Goal: Task Accomplishment & Management: Complete application form

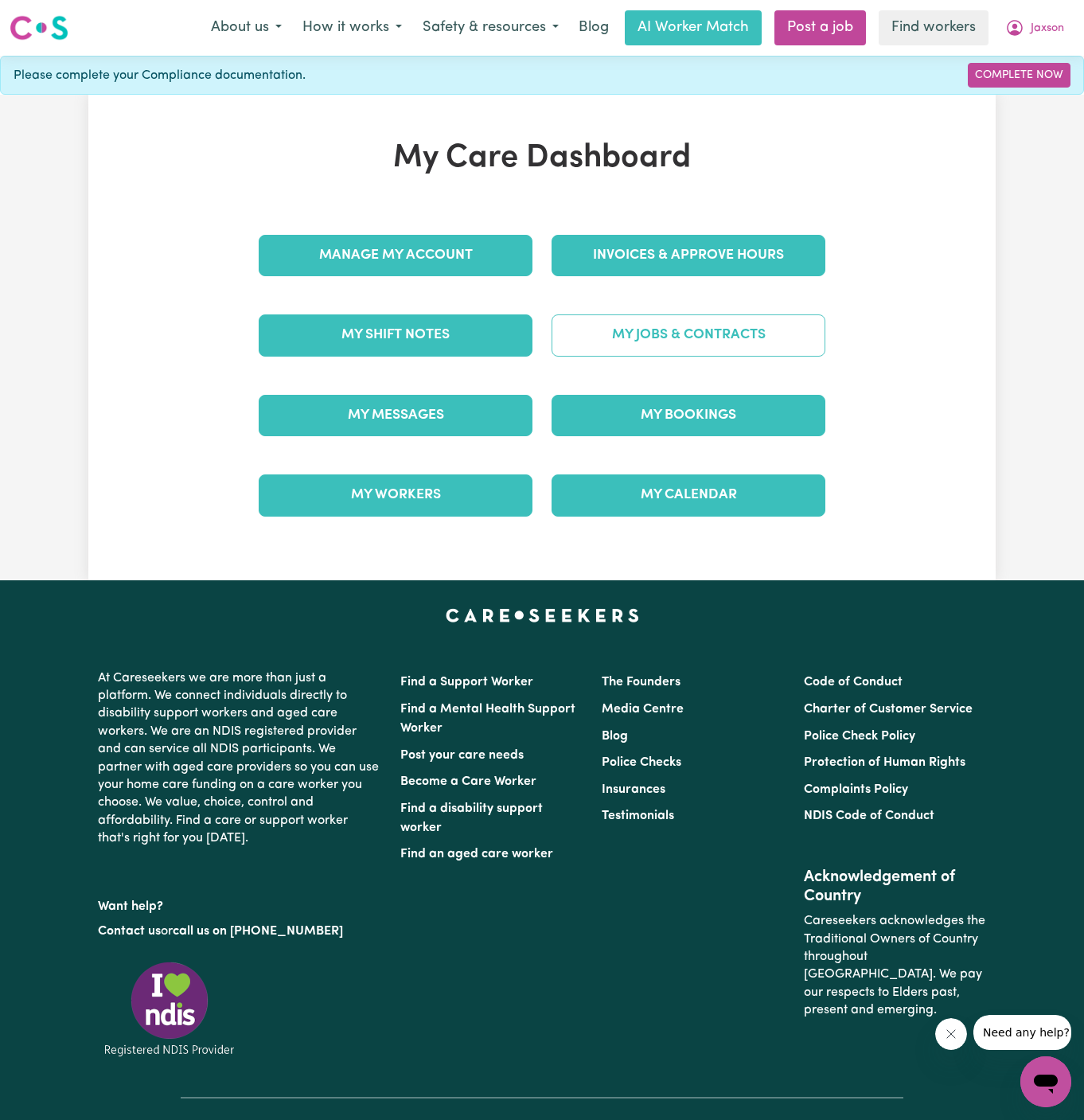
click at [766, 320] on link "My Jobs & Contracts" at bounding box center [688, 335] width 274 height 41
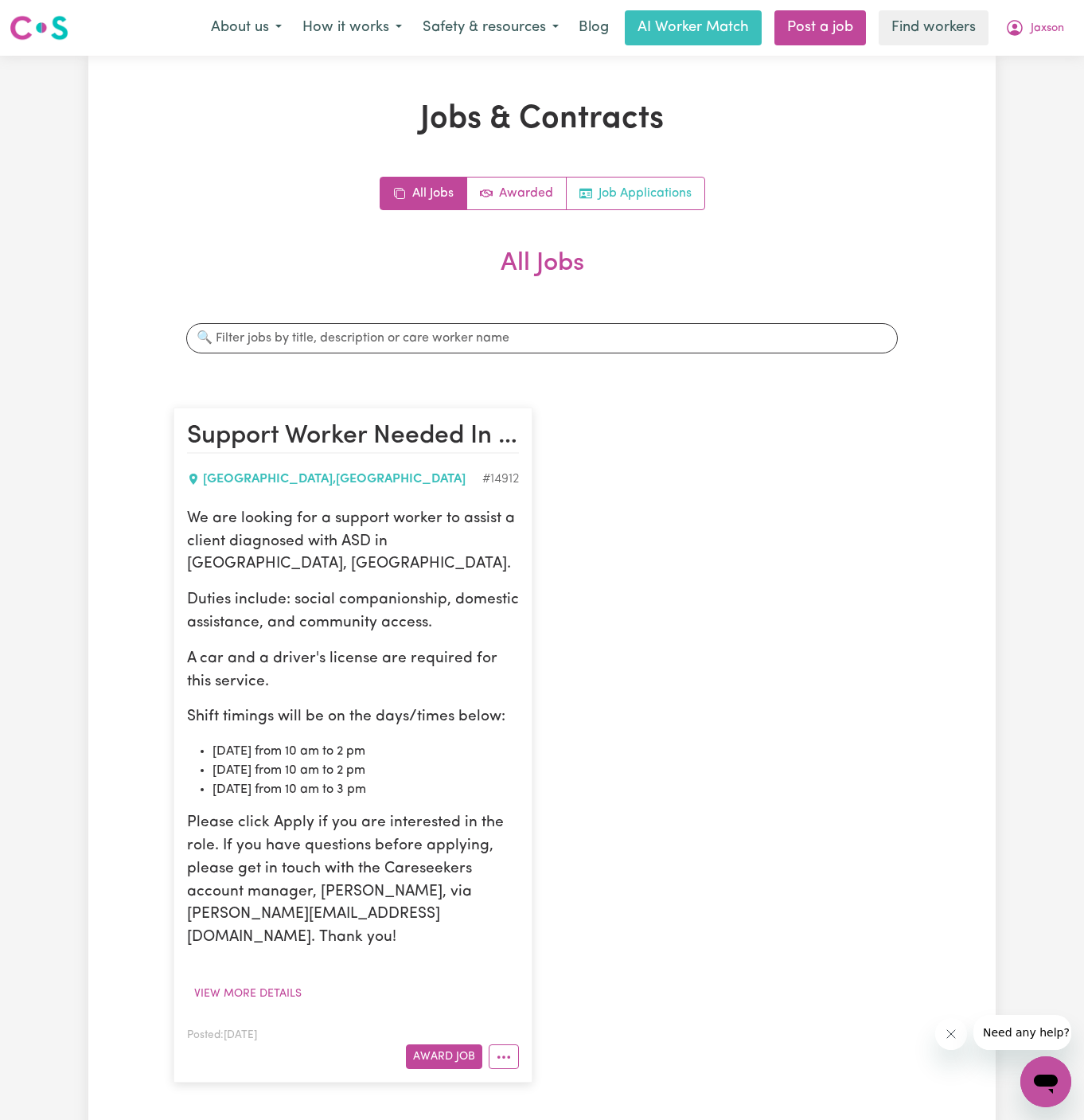
click at [678, 193] on link "Job Applications" at bounding box center [635, 193] width 137 height 32
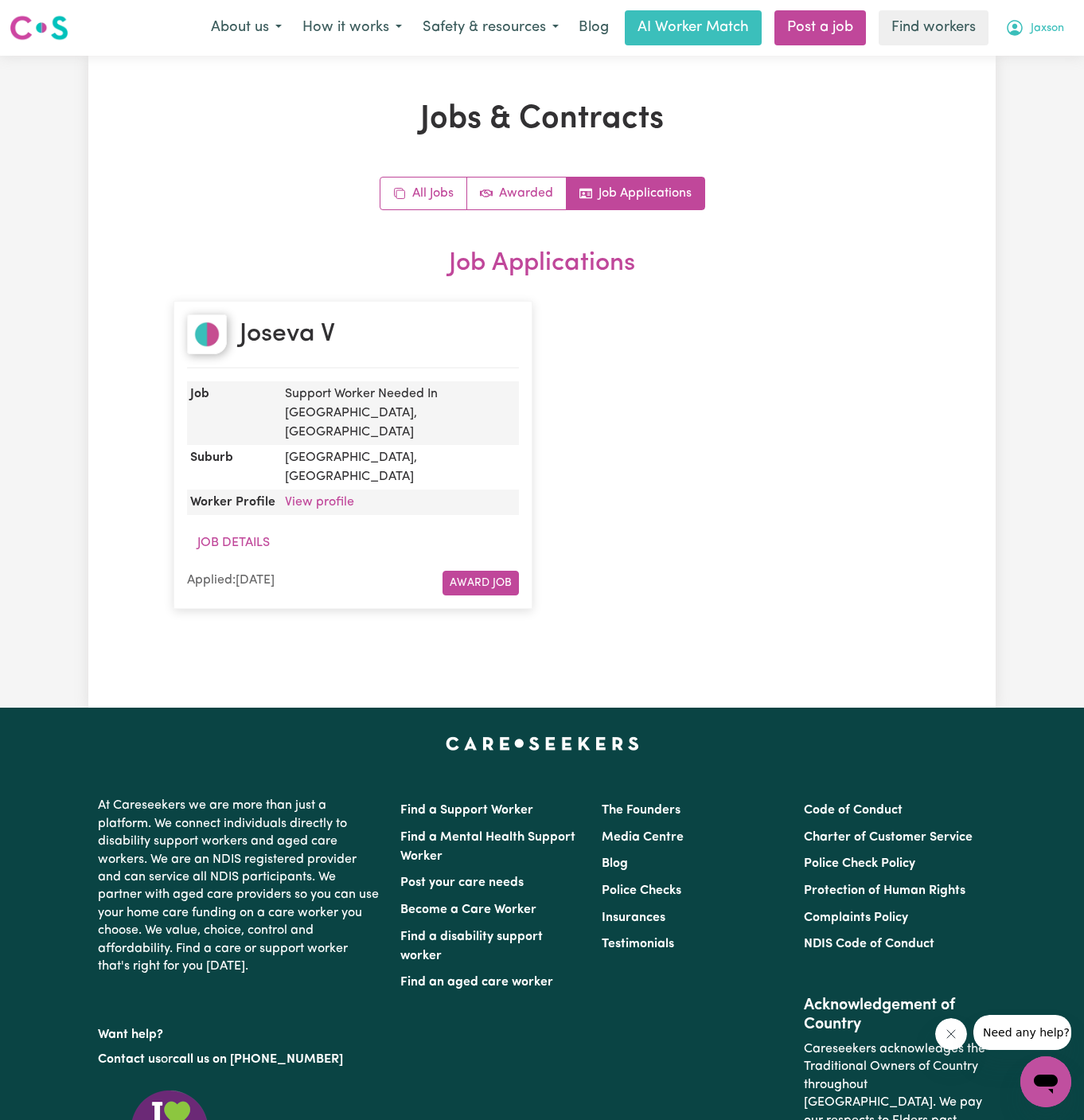
click at [1040, 35] on span "Jaxson" at bounding box center [1048, 29] width 34 height 17
click at [1040, 99] on link "Logout" at bounding box center [1011, 91] width 126 height 30
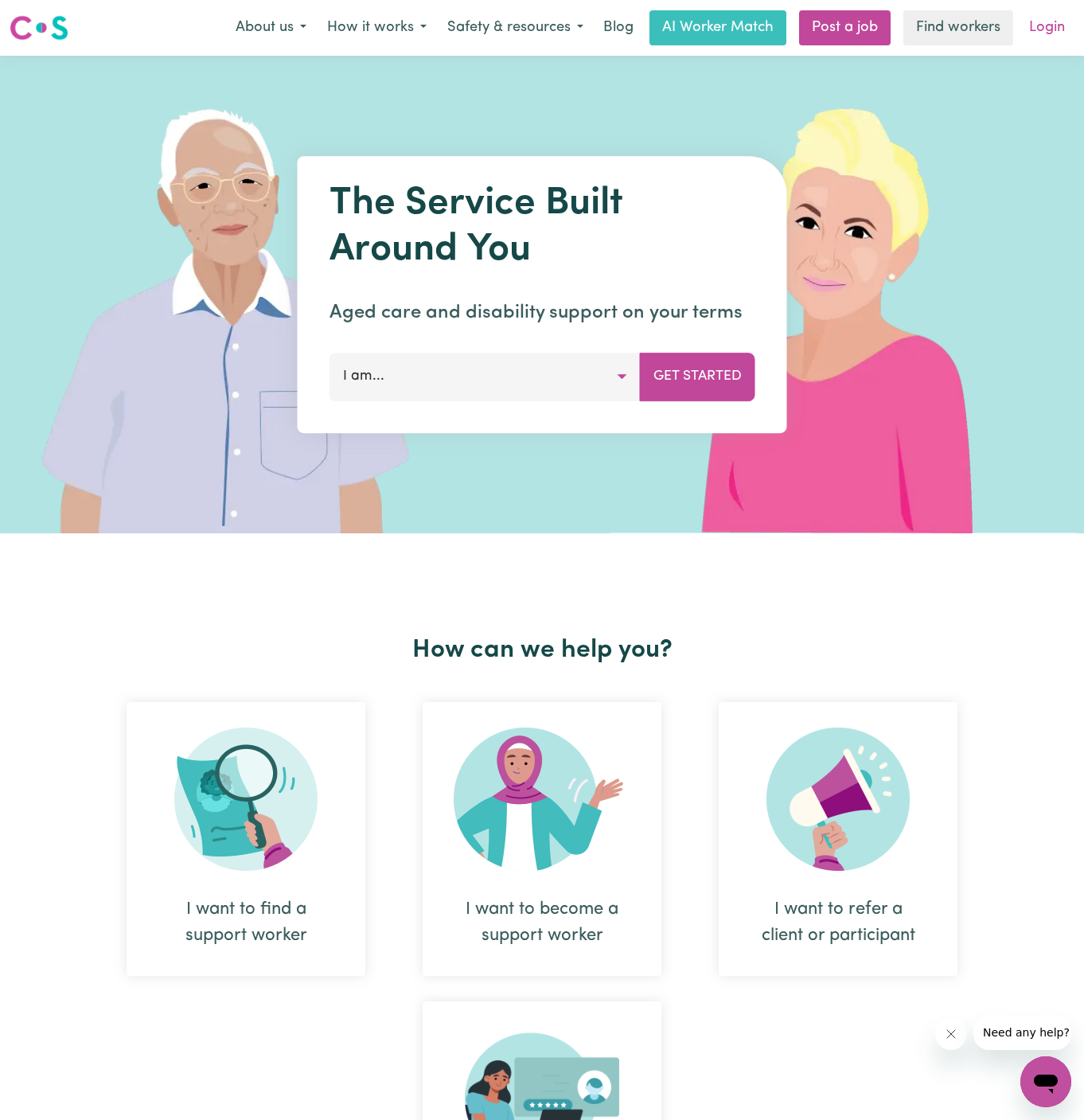
click at [1050, 35] on link "Login" at bounding box center [1048, 28] width 55 height 35
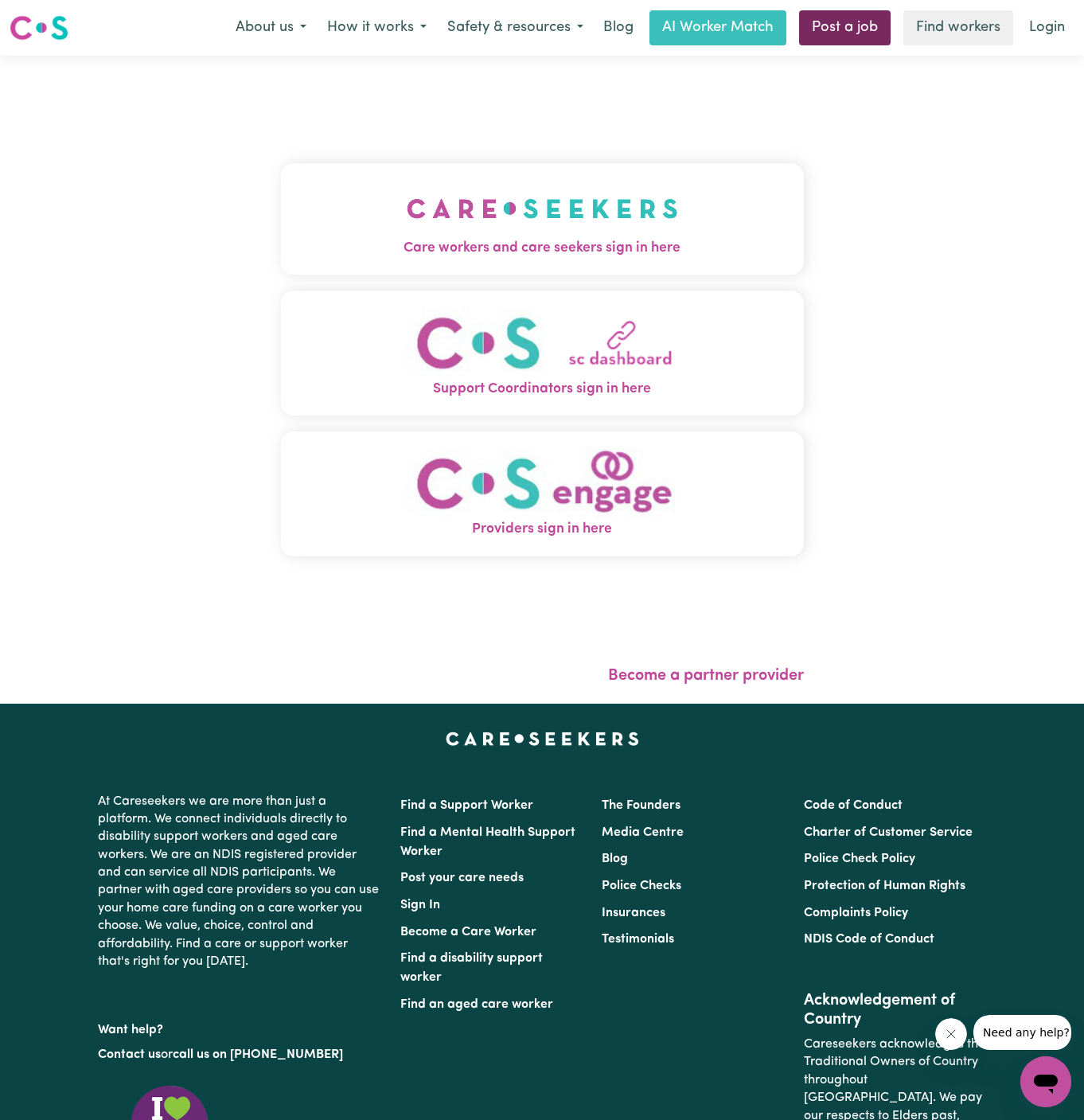
click at [820, 25] on link "Post a job" at bounding box center [845, 28] width 92 height 35
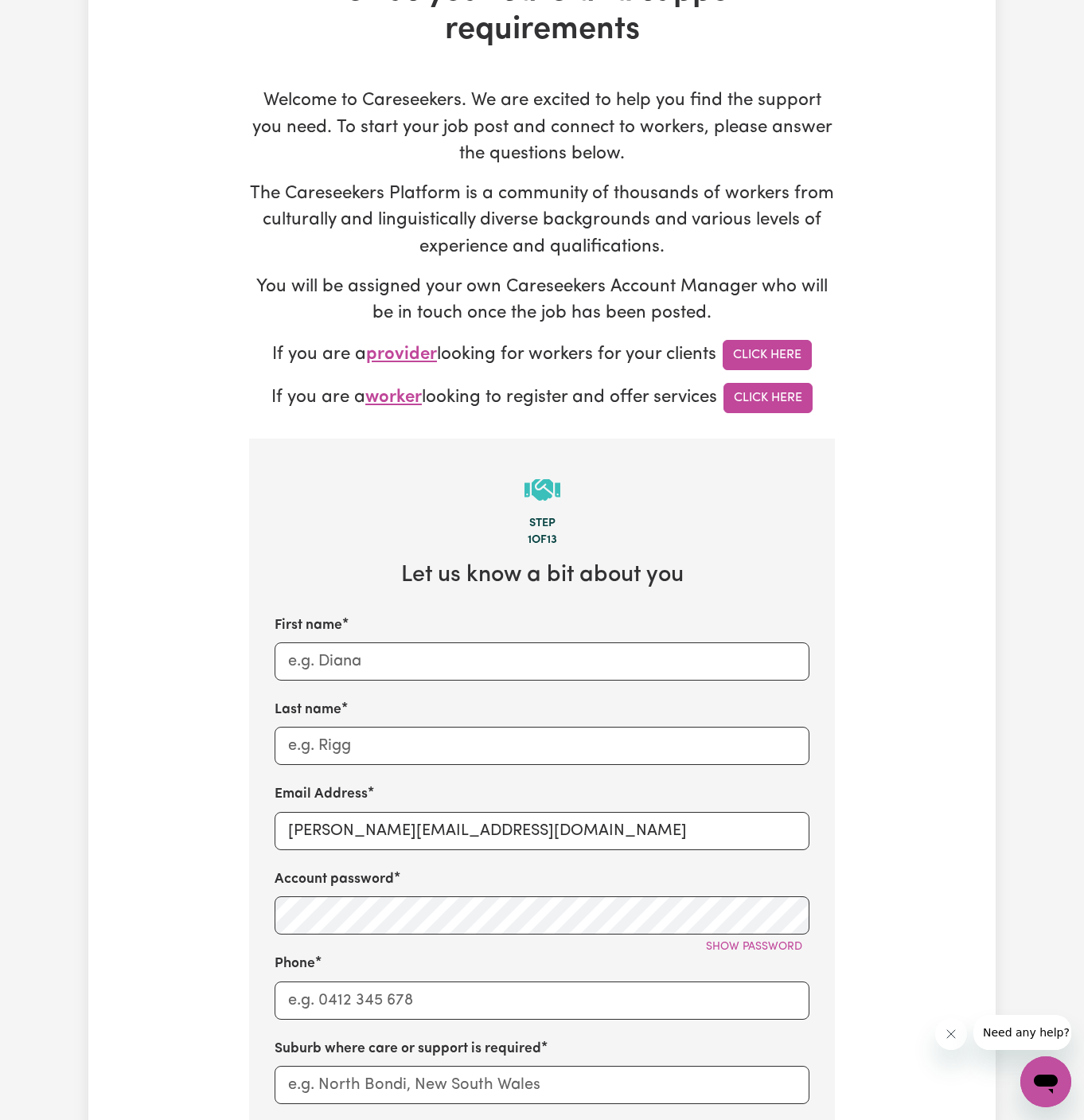
scroll to position [220, 0]
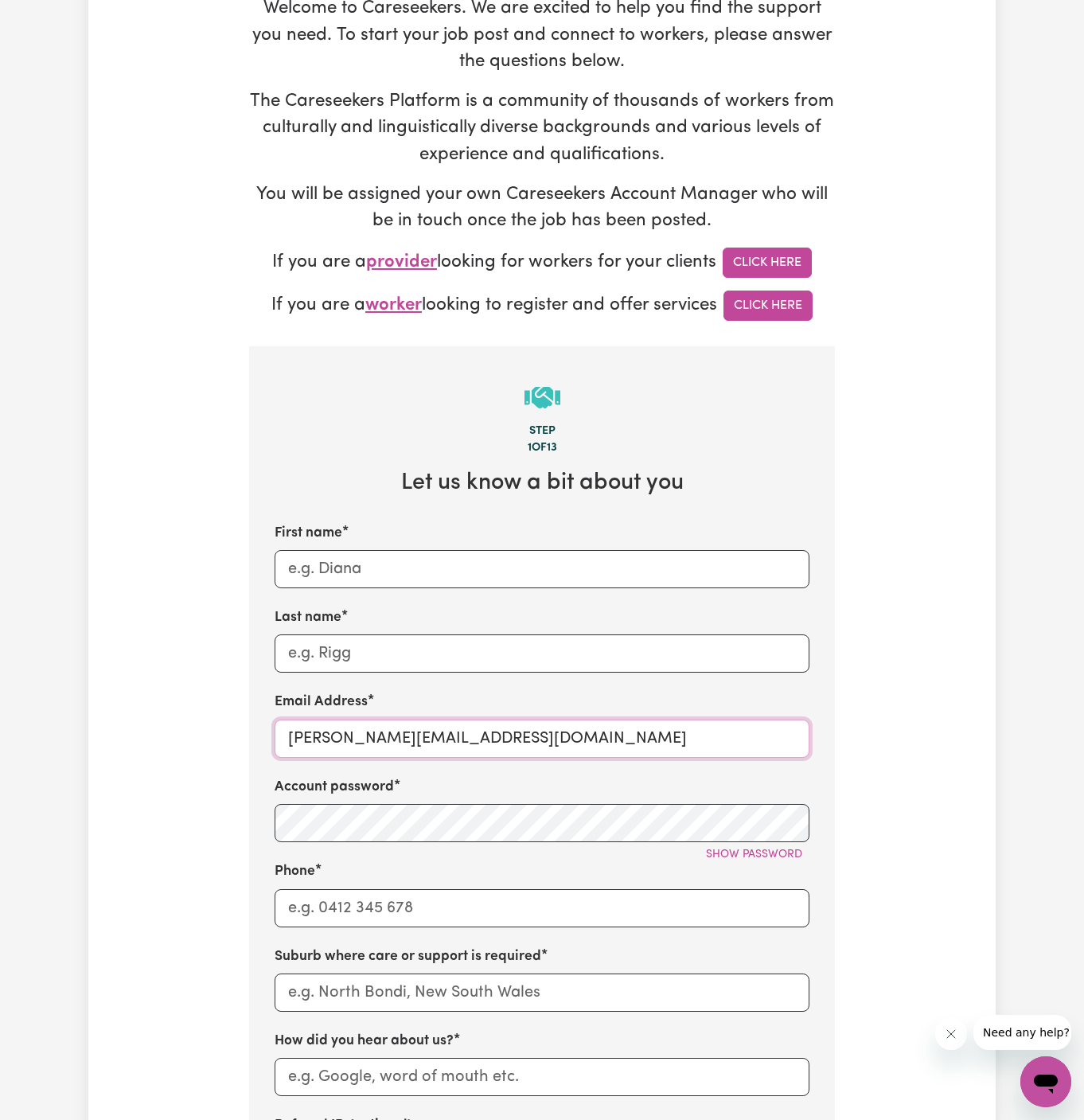
drag, startPoint x: 322, startPoint y: 741, endPoint x: 680, endPoint y: 740, distance: 358.0
click at [680, 740] on input "[PERSON_NAME][EMAIL_ADDRESS][DOMAIN_NAME]" at bounding box center [542, 738] width 535 height 38
click at [548, 731] on input "[PERSON_NAME][EMAIL_ADDRESS][DOMAIN_NAME]" at bounding box center [542, 738] width 535 height 38
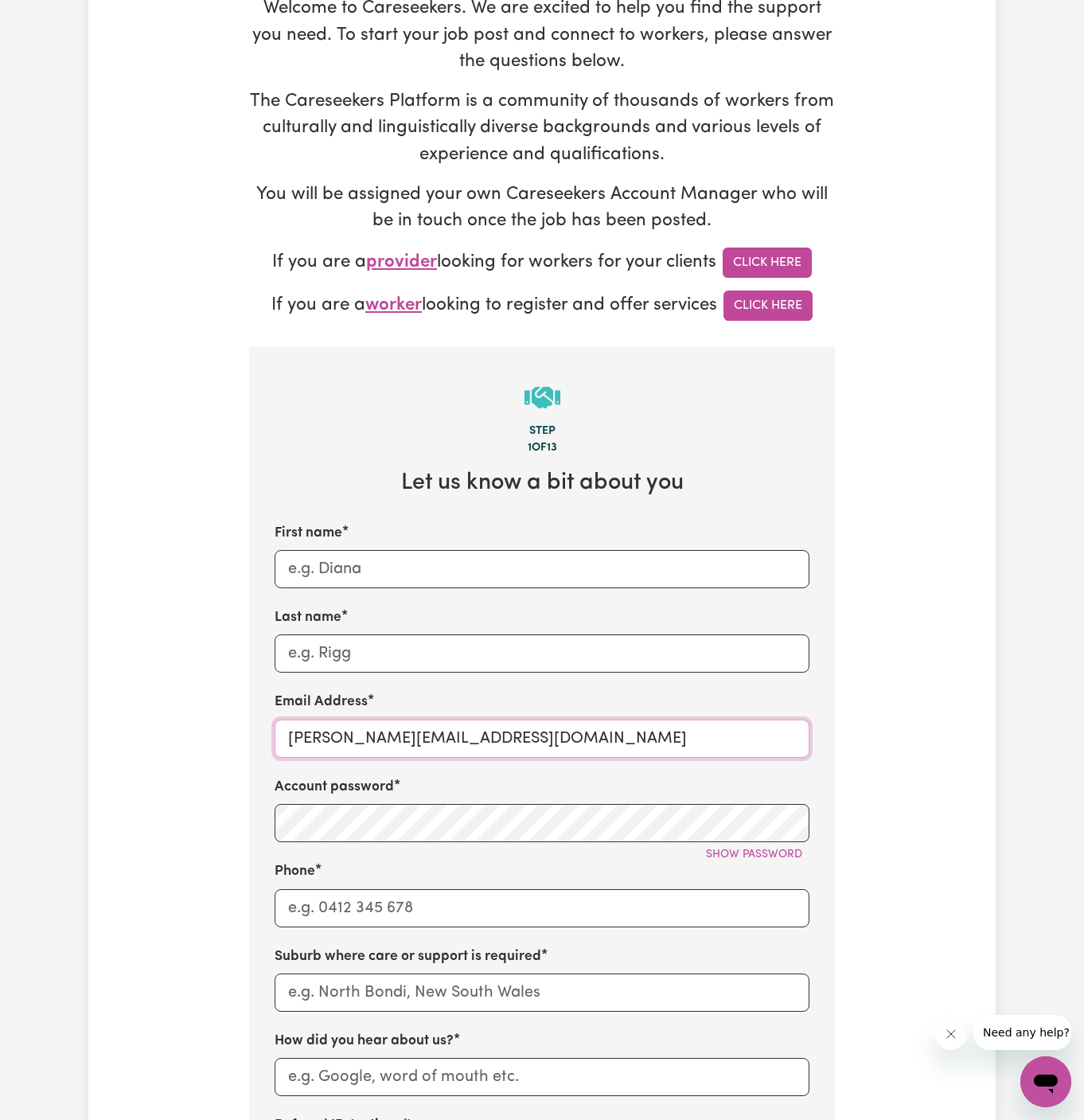
paste input "ClientAshfieldDMC"
type input "[EMAIL_ADDRESS][DOMAIN_NAME]"
click at [749, 856] on span "Show password" at bounding box center [754, 855] width 96 height 12
drag, startPoint x: 429, startPoint y: 738, endPoint x: 218, endPoint y: 738, distance: 211.0
click at [218, 738] on div "Tell us your care and support requirements Welcome to Careseekers. We are excit…" at bounding box center [542, 741] width 908 height 1722
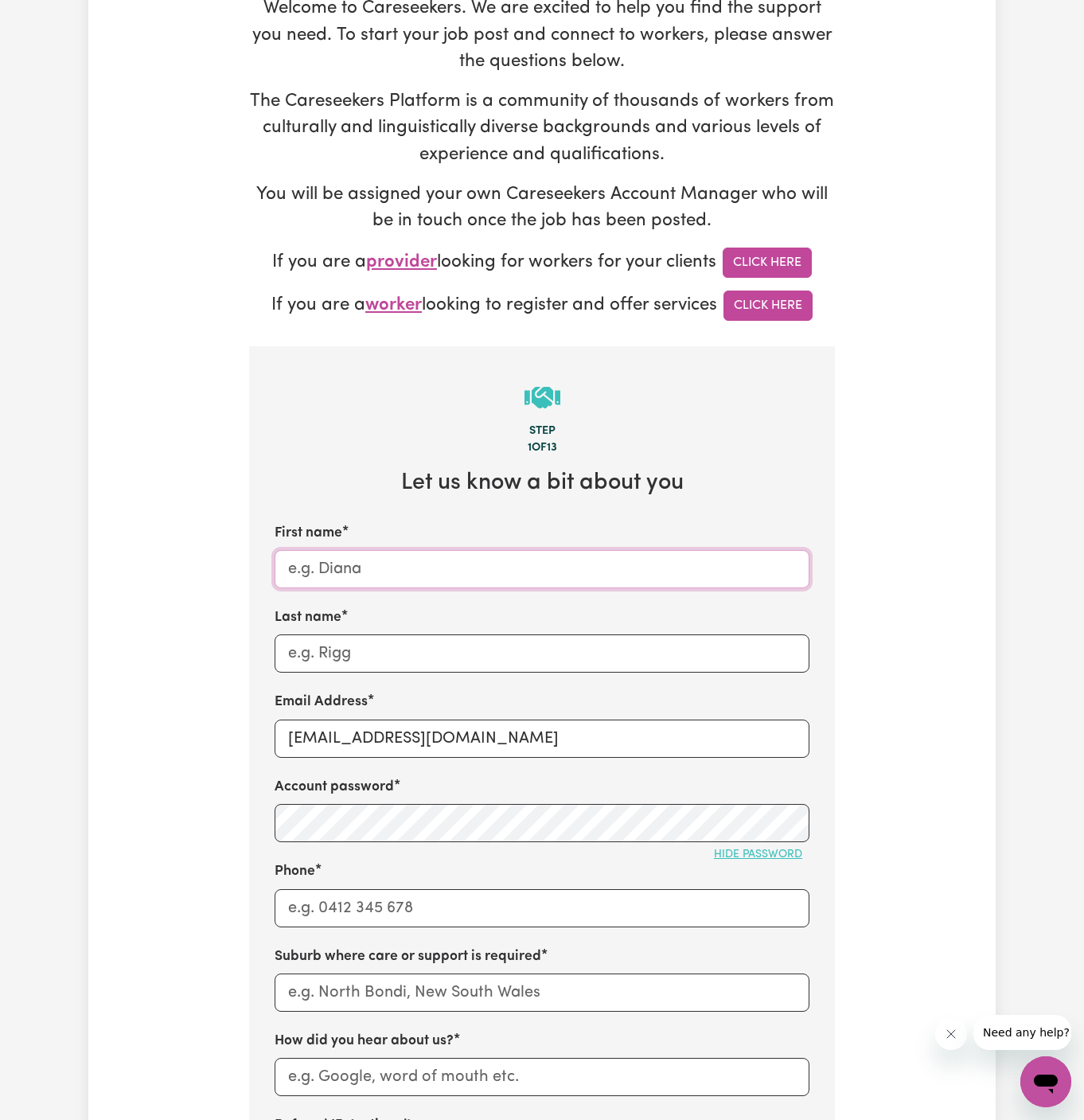
click at [347, 569] on input "First name" at bounding box center [542, 569] width 535 height 38
paste input "ClientAshfieldDMC"
click at [332, 560] on input "ClientAshfieldDMC" at bounding box center [542, 569] width 535 height 38
click at [389, 565] on input "Client AshfieldDMC" at bounding box center [542, 569] width 535 height 38
click at [396, 565] on input "Client AshfieldDMC" at bounding box center [542, 569] width 535 height 38
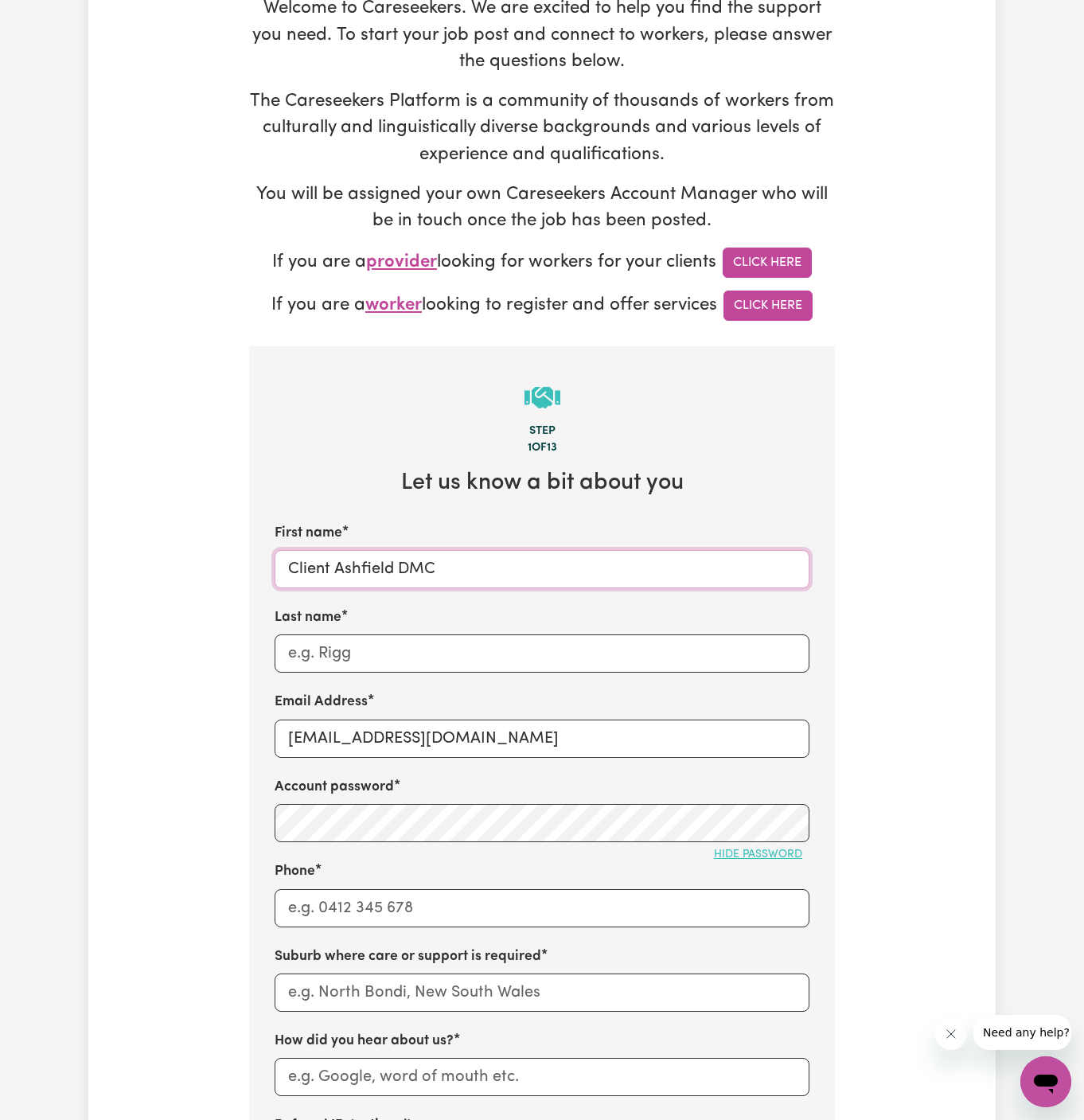
click at [405, 566] on input "Client Ashfield DMC" at bounding box center [542, 569] width 535 height 38
type input "Client [PERSON_NAME]"
click at [418, 641] on input "Last name" at bounding box center [542, 653] width 535 height 38
paste input "DMC"
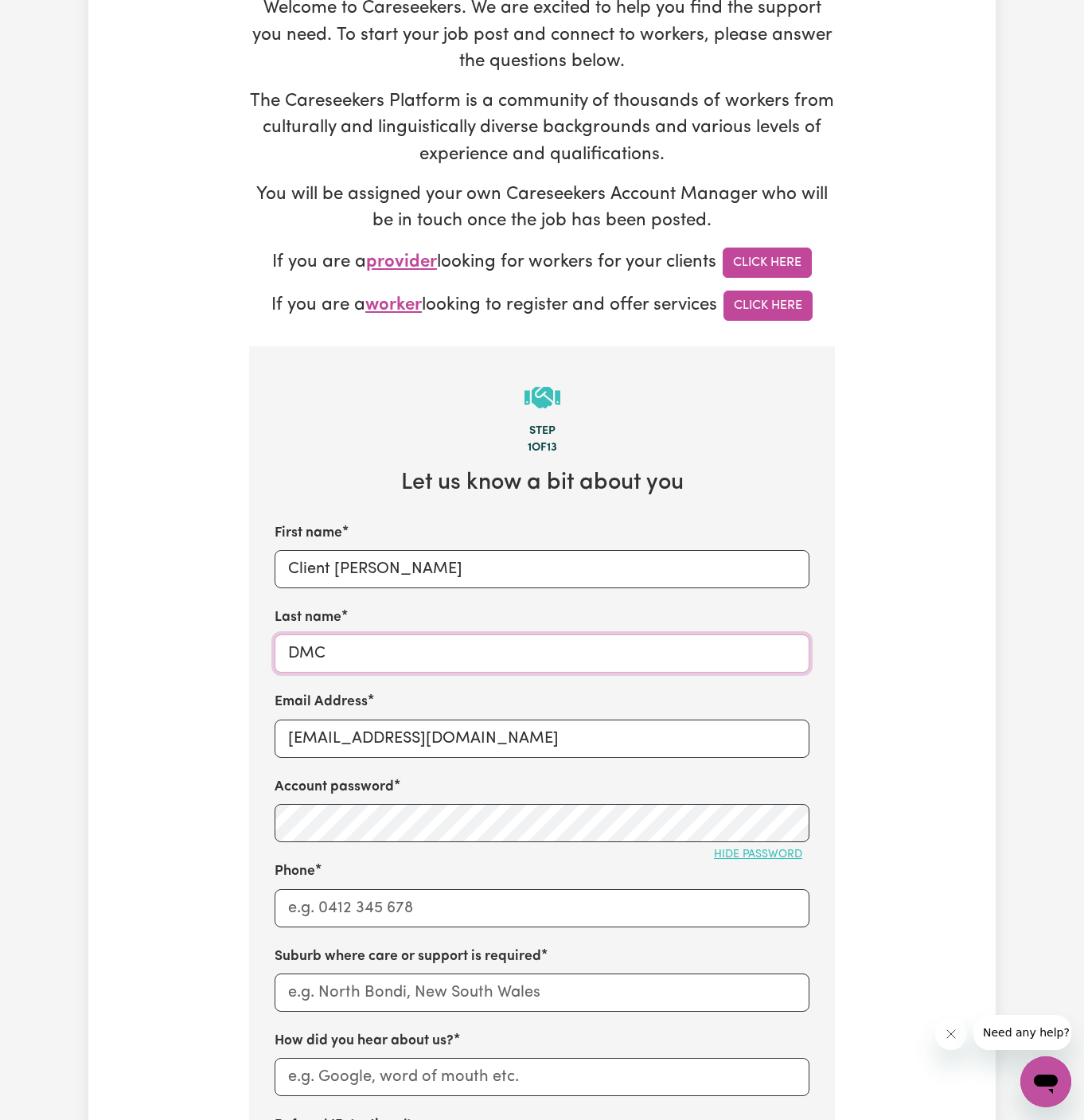
type input "DMC"
click at [405, 903] on input "Phone" at bounding box center [542, 908] width 535 height 38
type input "1300765465"
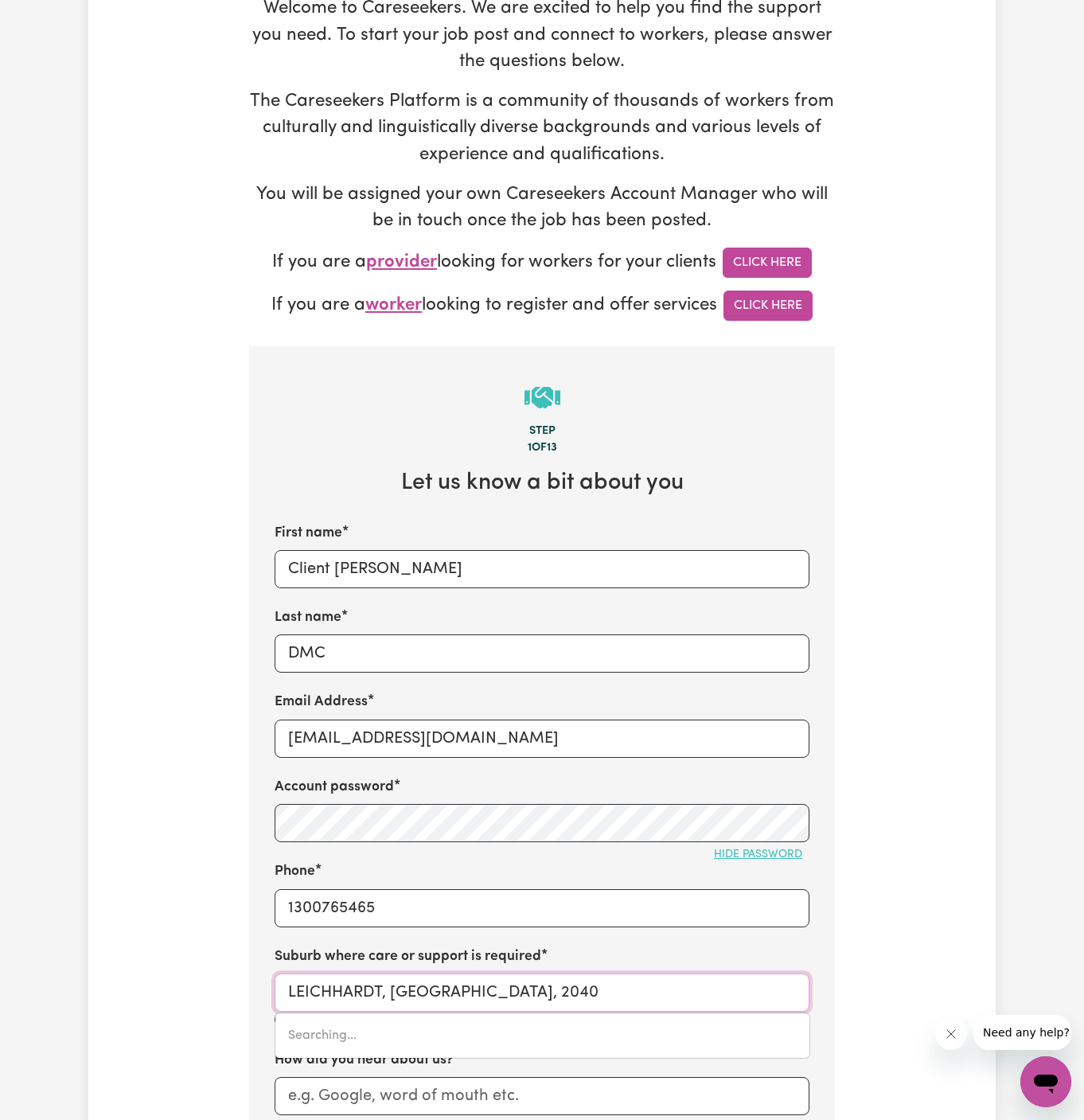
click at [429, 974] on input "LEICHHARDT, [GEOGRAPHIC_DATA], 2040" at bounding box center [542, 992] width 535 height 38
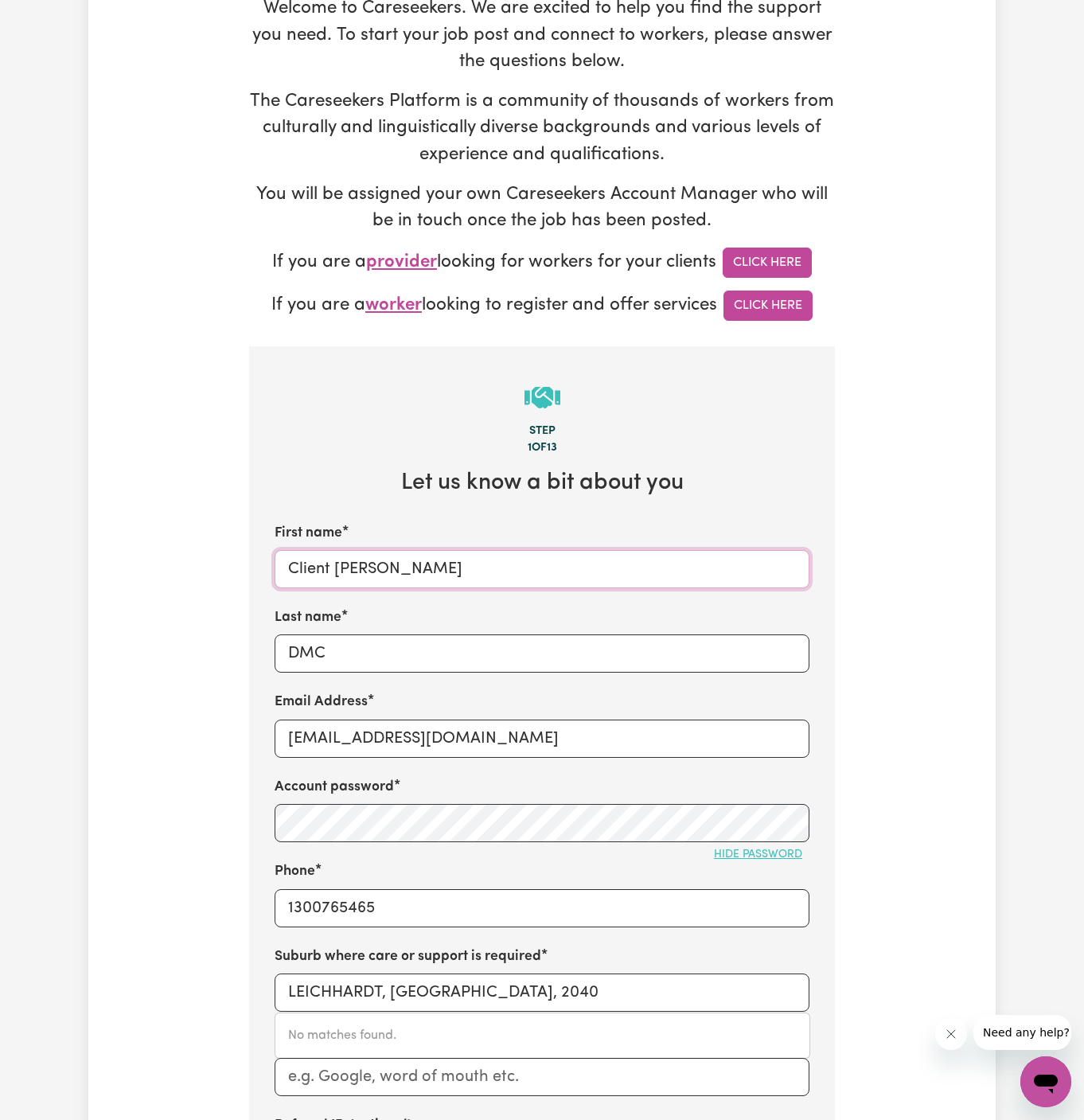
click at [359, 559] on input "Client [PERSON_NAME]" at bounding box center [542, 569] width 535 height 38
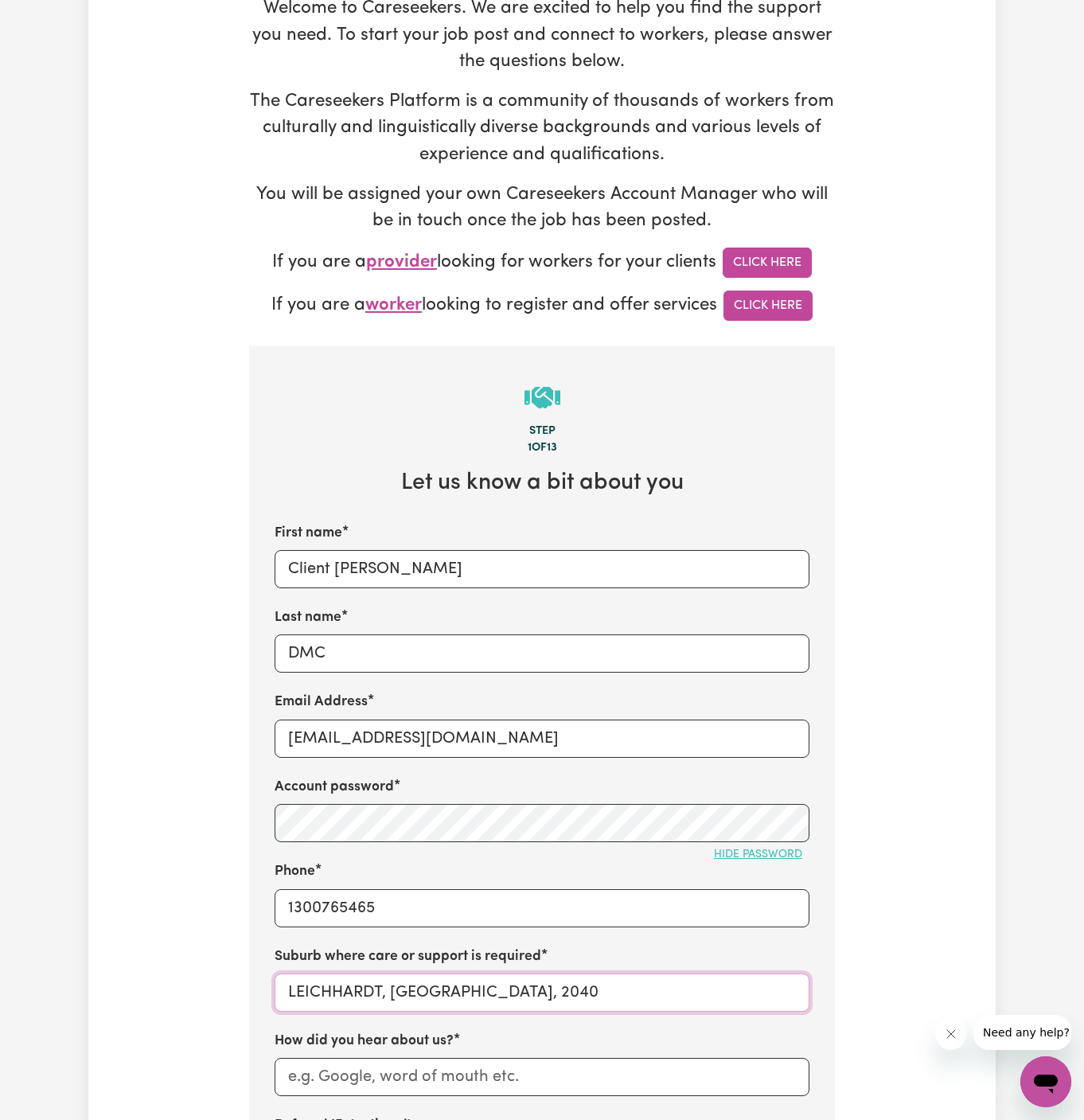
click at [367, 996] on input "LEICHHARDT, [GEOGRAPHIC_DATA], 2040" at bounding box center [542, 992] width 535 height 38
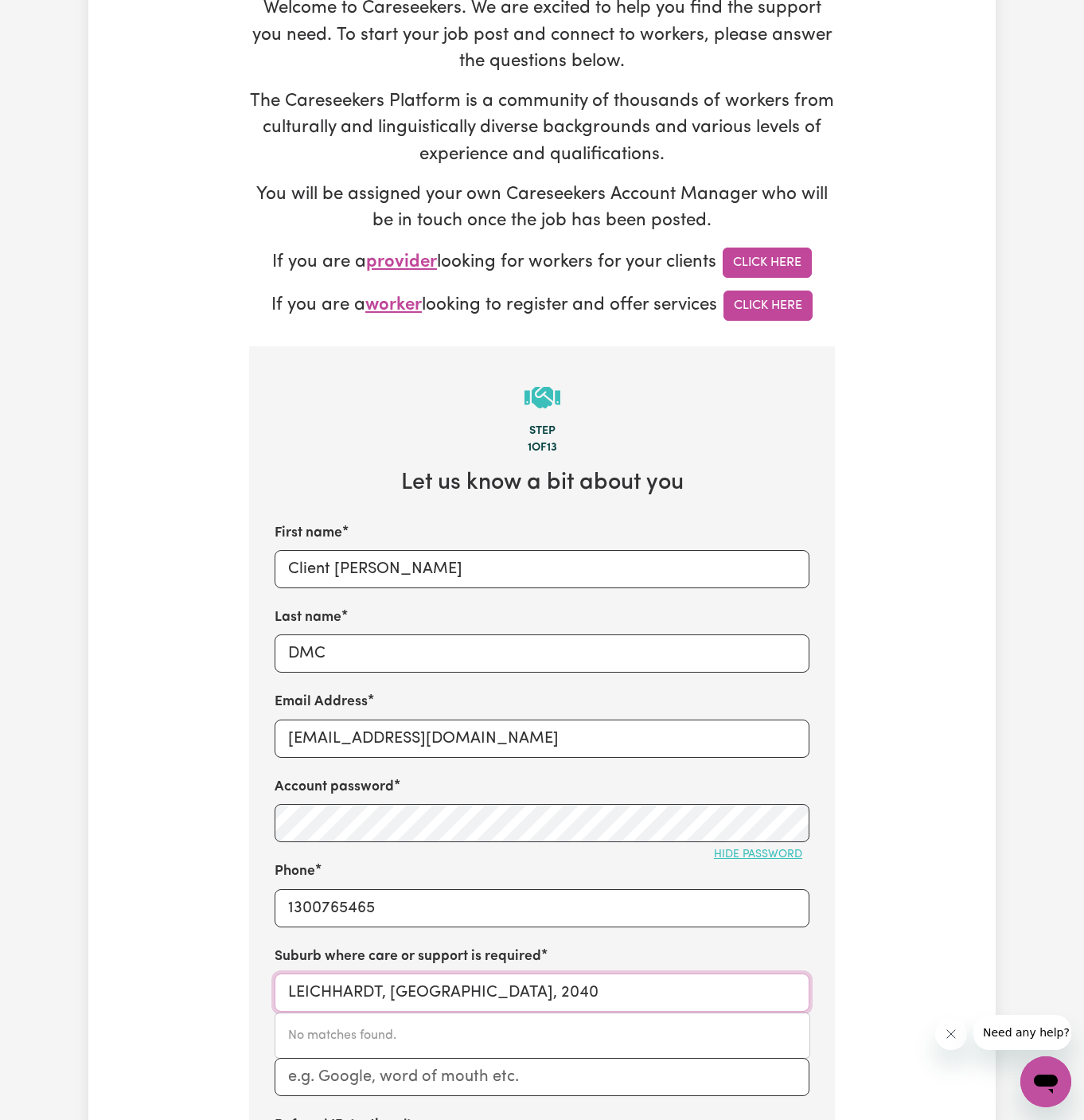
click at [367, 996] on input "LEICHHARDT, [GEOGRAPHIC_DATA], 2040" at bounding box center [542, 992] width 535 height 38
paste input "Ashfield"
type input "Ashfield"
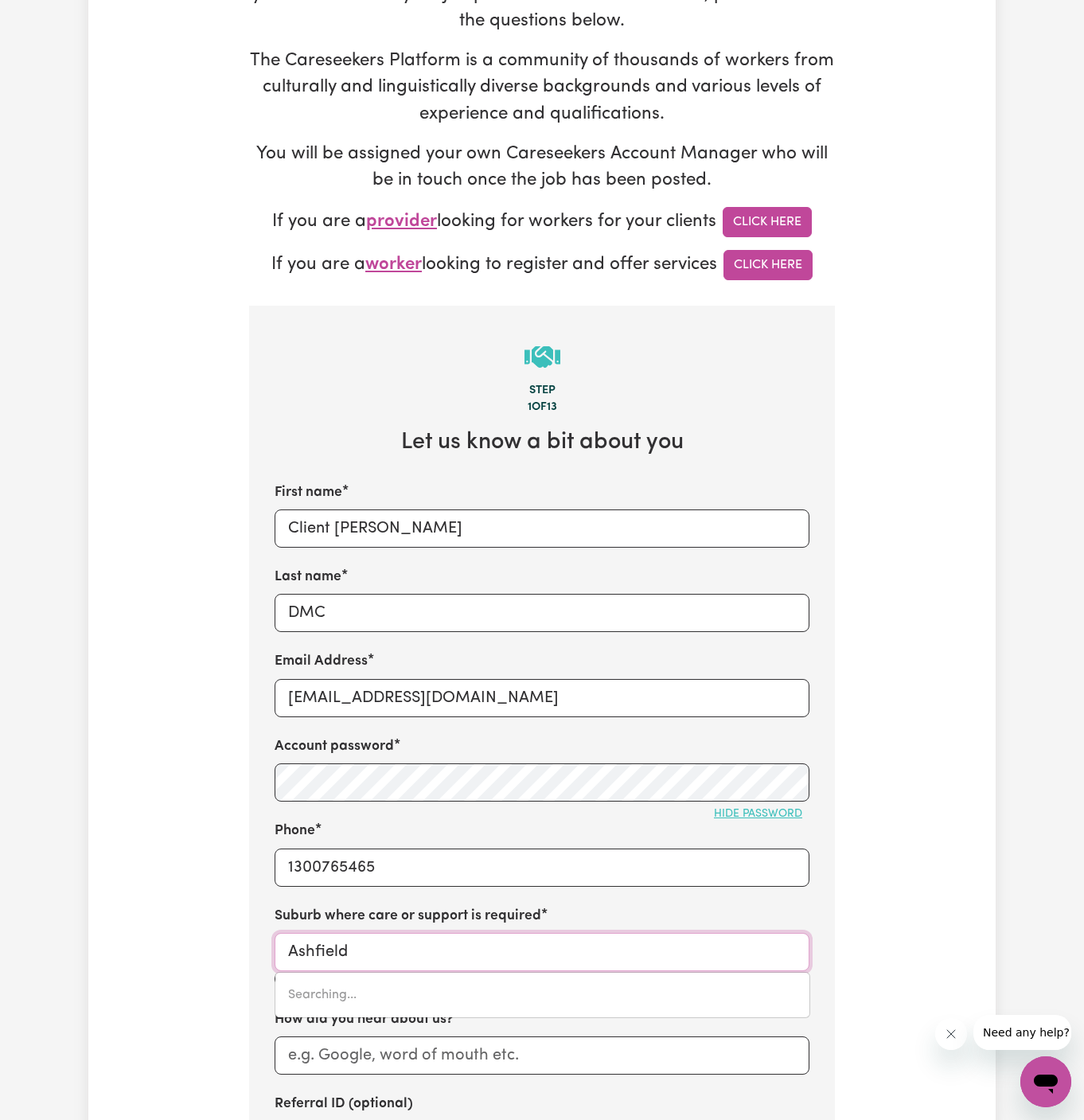
type input "[GEOGRAPHIC_DATA], [GEOGRAPHIC_DATA], 2131"
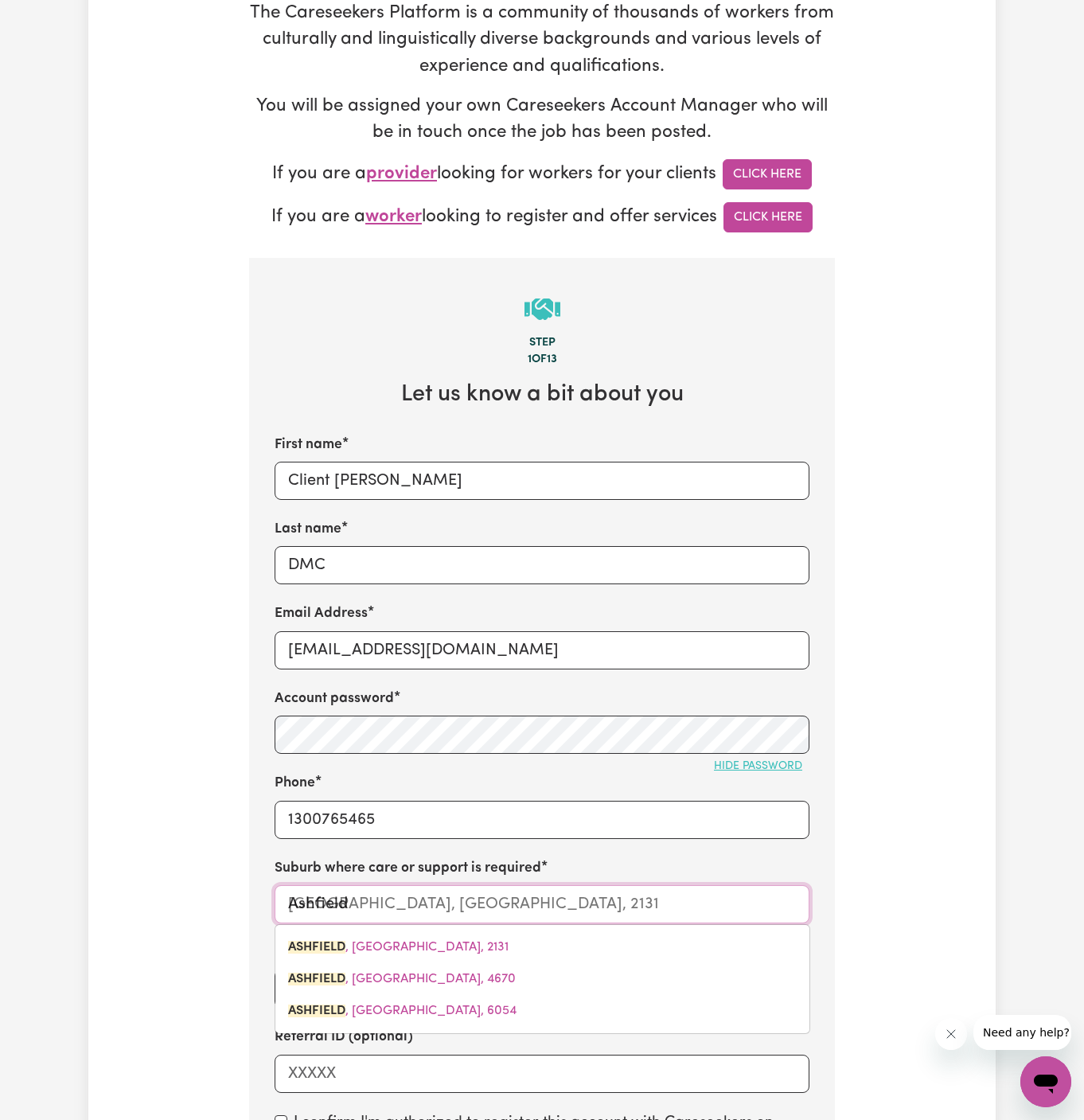
scroll to position [314, 0]
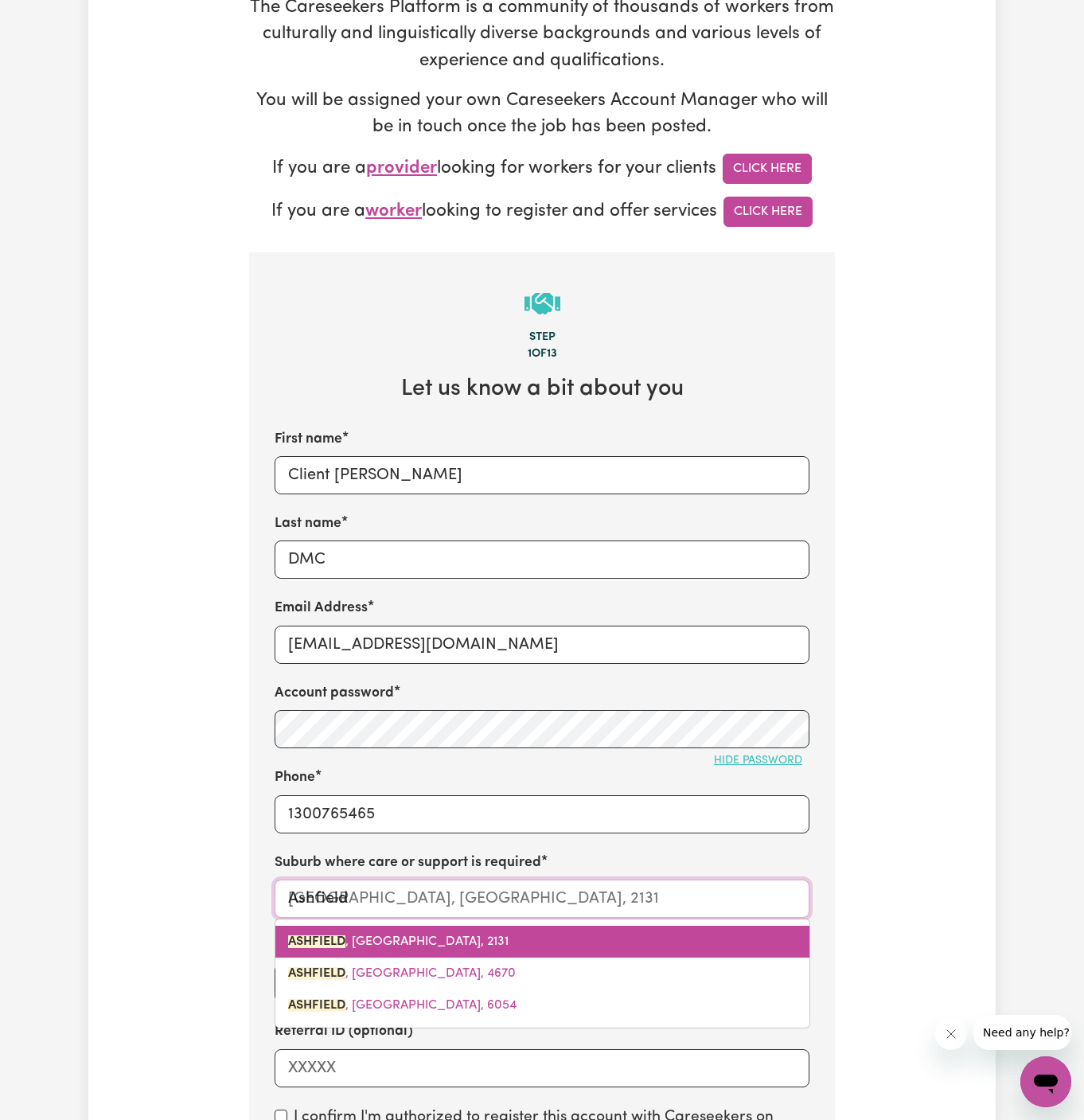
click at [430, 931] on link "[GEOGRAPHIC_DATA] , [GEOGRAPHIC_DATA], 2131" at bounding box center [543, 941] width 534 height 32
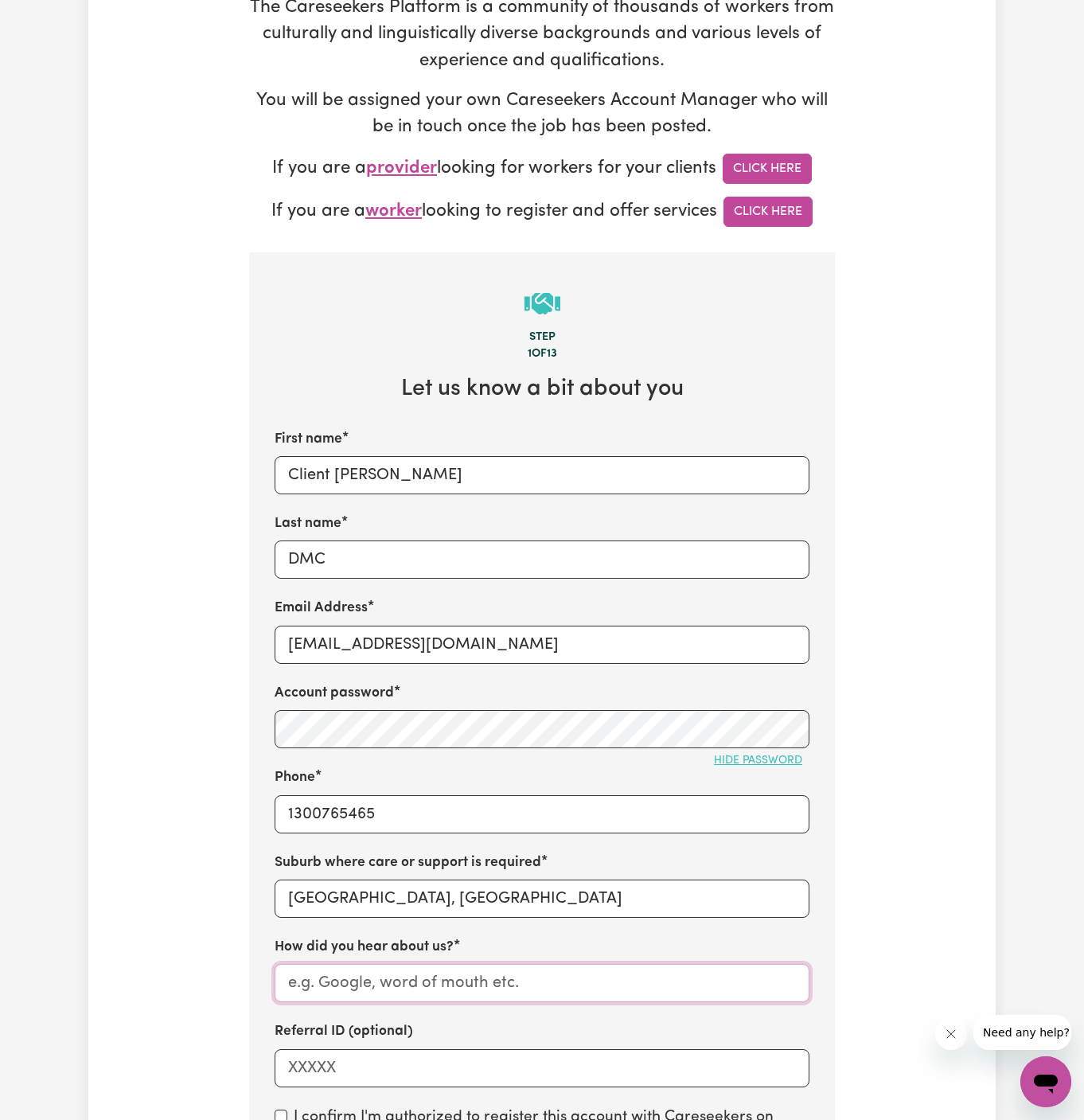
click at [401, 975] on input "How did you hear about us?" at bounding box center [542, 983] width 535 height 38
click at [409, 560] on input "DMC" at bounding box center [542, 559] width 535 height 38
click at [499, 978] on input "How did you hear about us?" at bounding box center [542, 983] width 535 height 38
paste input "Support"
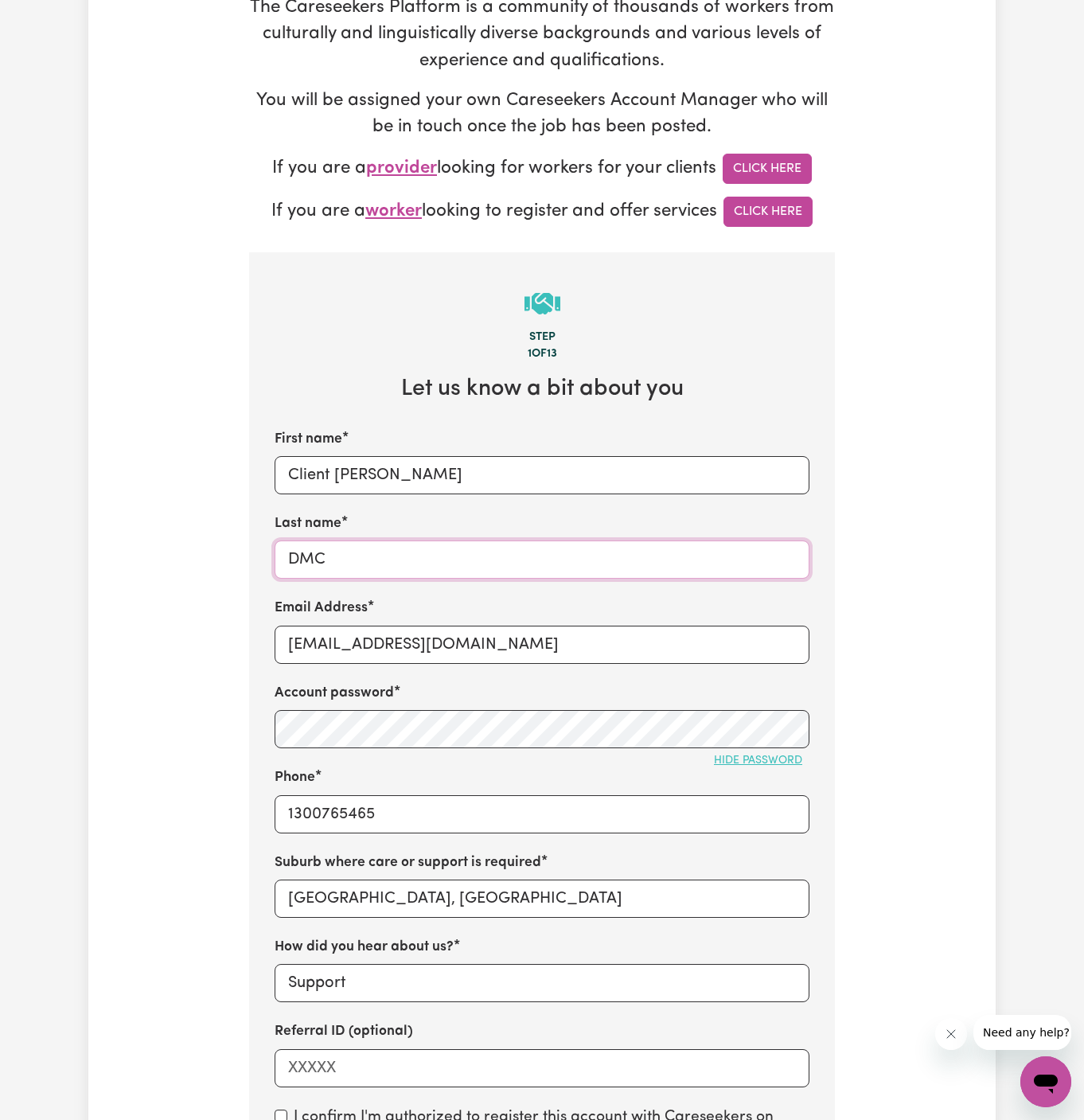
click at [315, 557] on input "DMC" at bounding box center [542, 559] width 535 height 38
click at [287, 979] on input "Support" at bounding box center [542, 983] width 535 height 38
paste input "DMC"
type input "DMC Support"
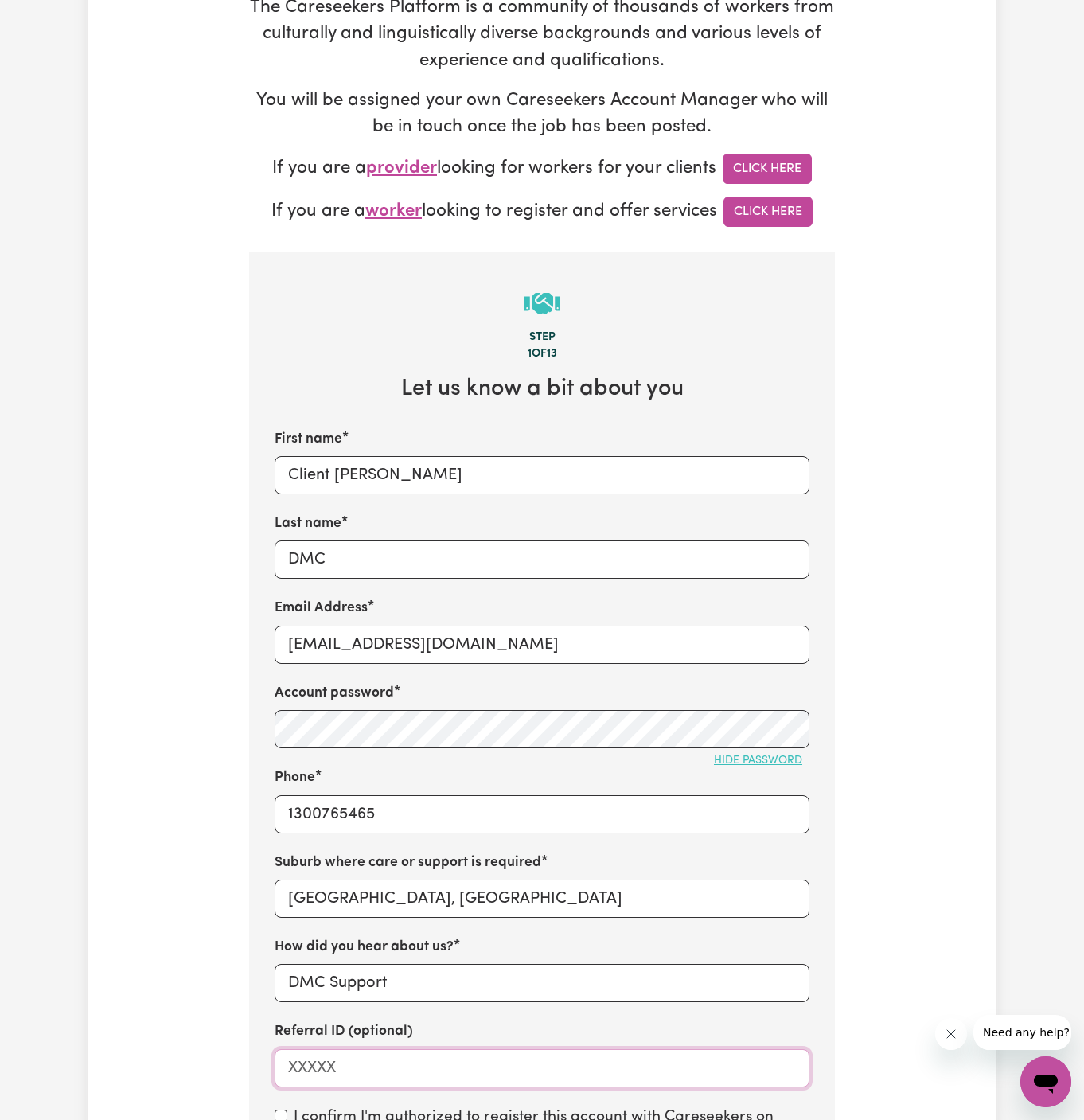
click at [368, 1049] on input "Referral ID (optional)" at bounding box center [542, 1068] width 535 height 38
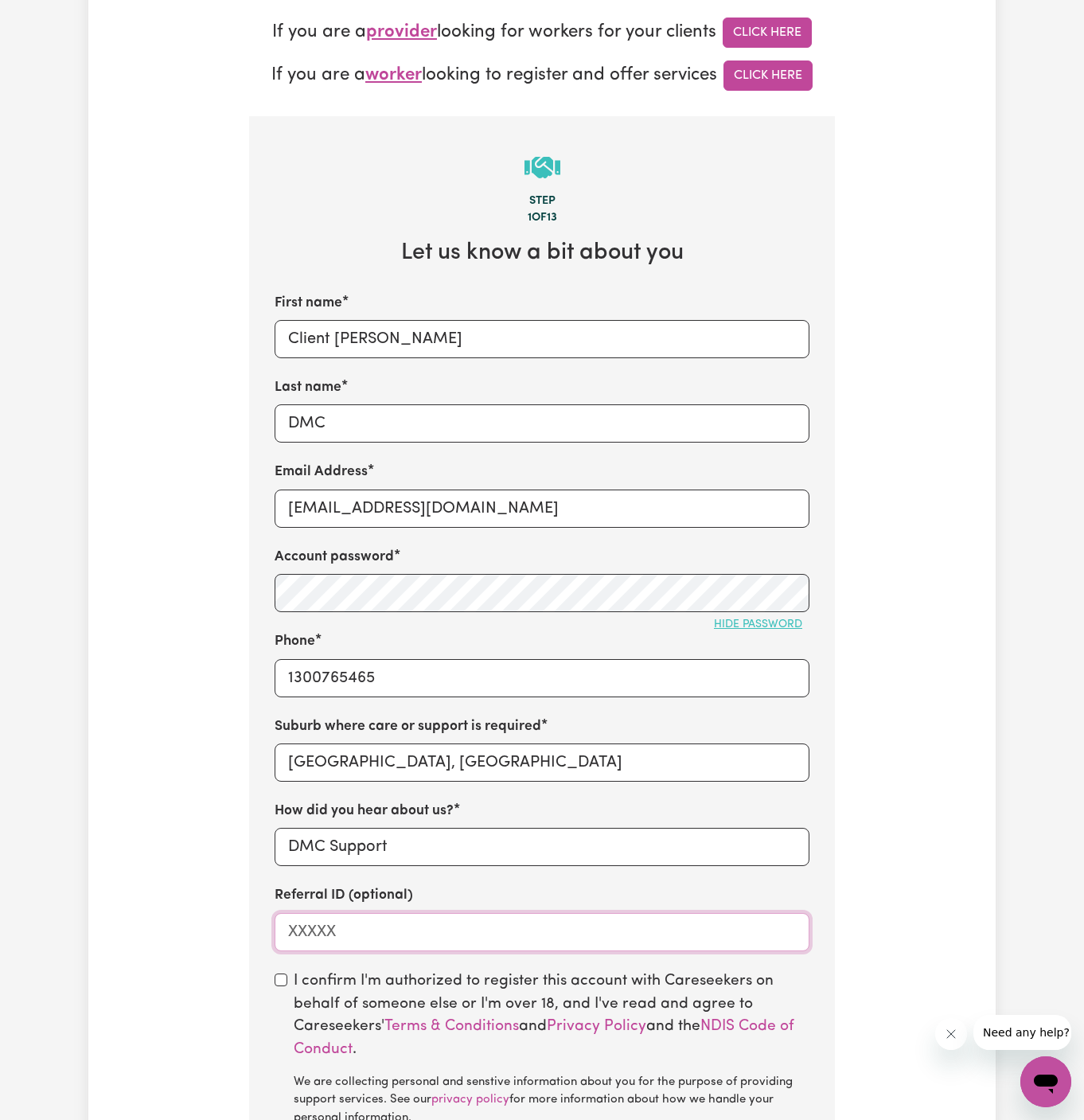
scroll to position [543, 0]
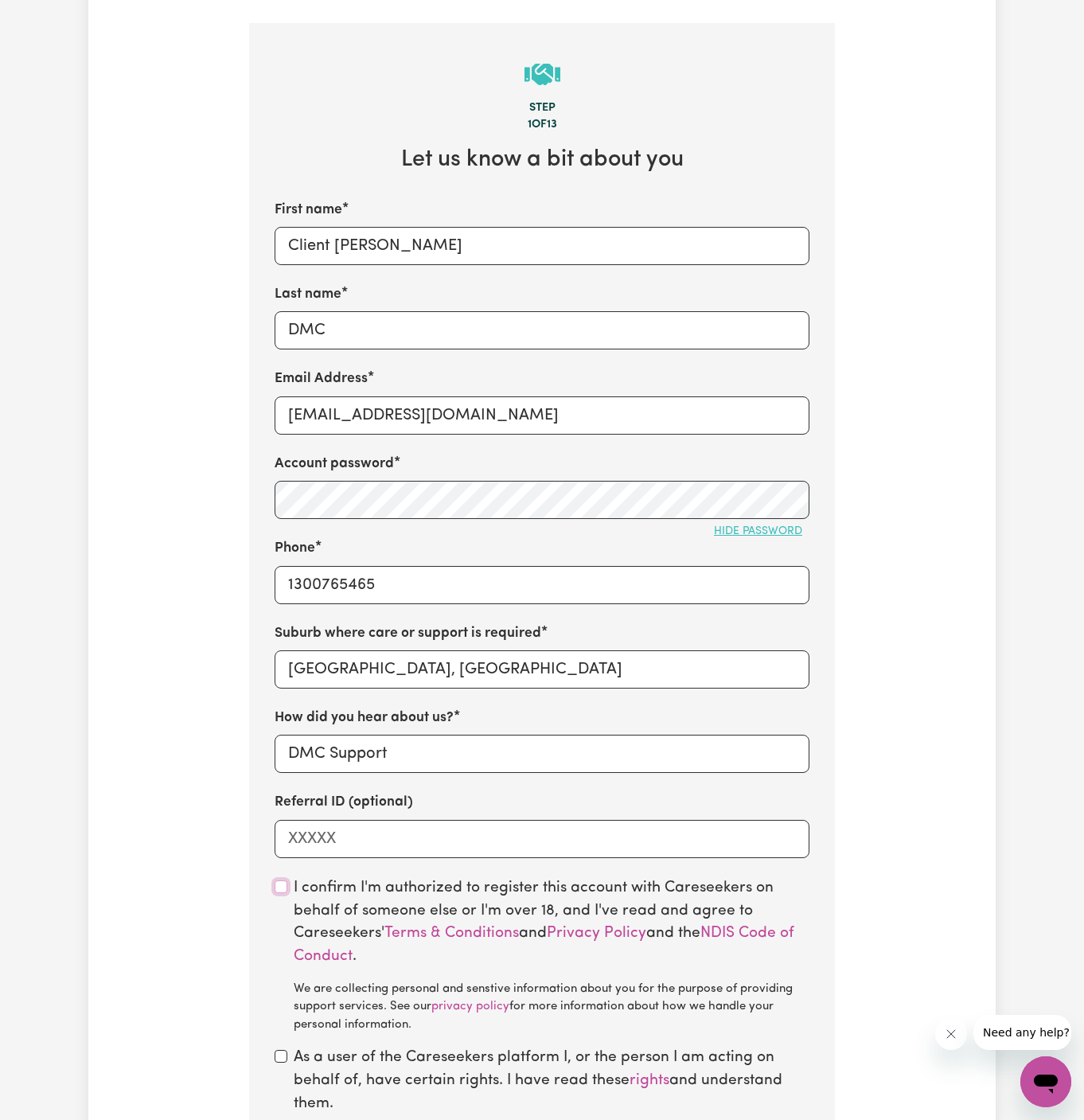
click at [281, 884] on input "checkbox" at bounding box center [281, 887] width 13 height 13
checkbox input "true"
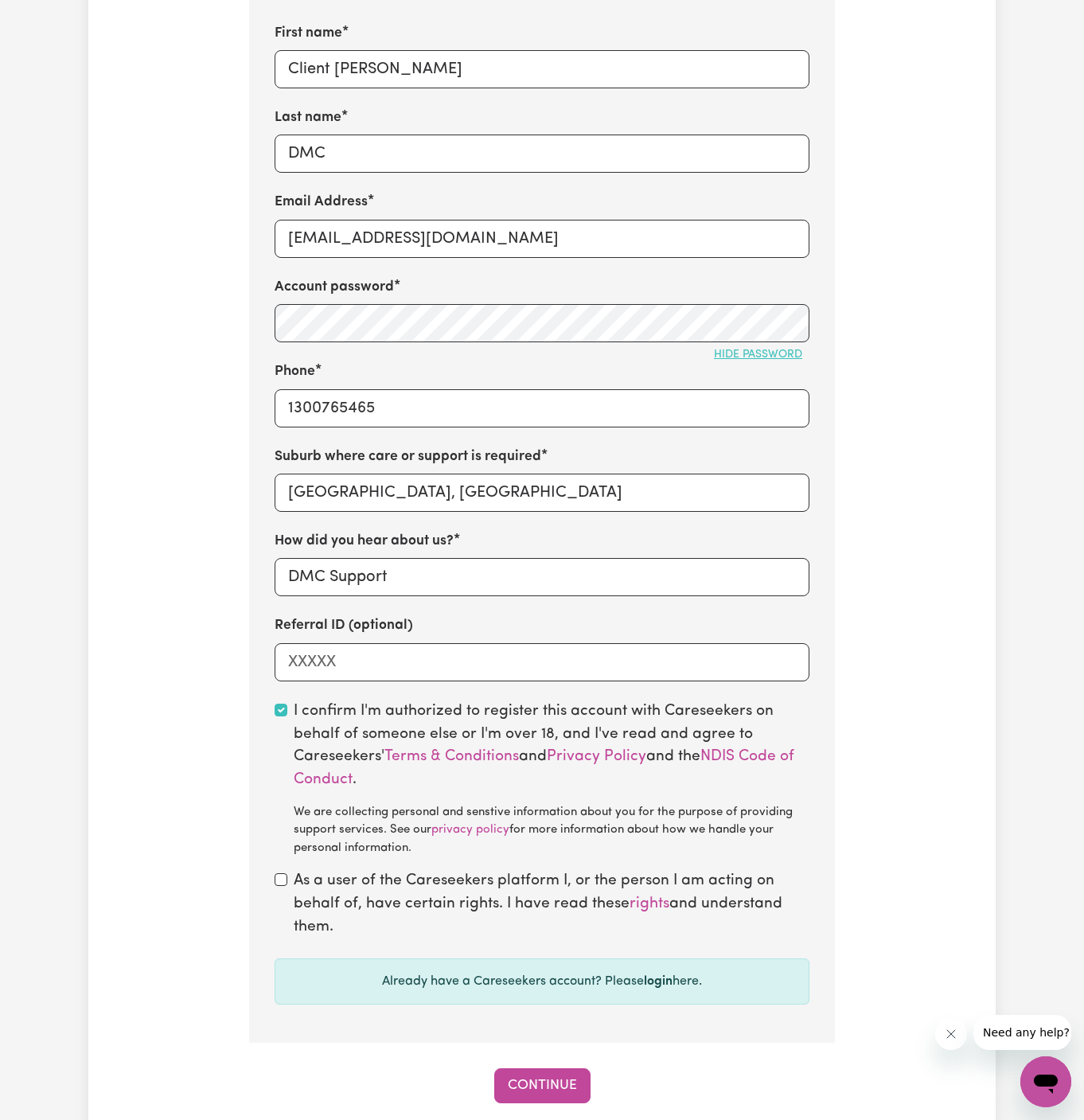
click at [277, 886] on div "As a user of the Careseekers platform I, or the person I am acting on behalf of…" at bounding box center [542, 904] width 535 height 68
click at [278, 887] on div "As a user of the Careseekers platform I, or the person I am acting on behalf of…" at bounding box center [542, 904] width 535 height 68
click at [277, 879] on input "checkbox" at bounding box center [281, 879] width 13 height 13
checkbox input "true"
click at [548, 1082] on button "Continue" at bounding box center [542, 1085] width 96 height 35
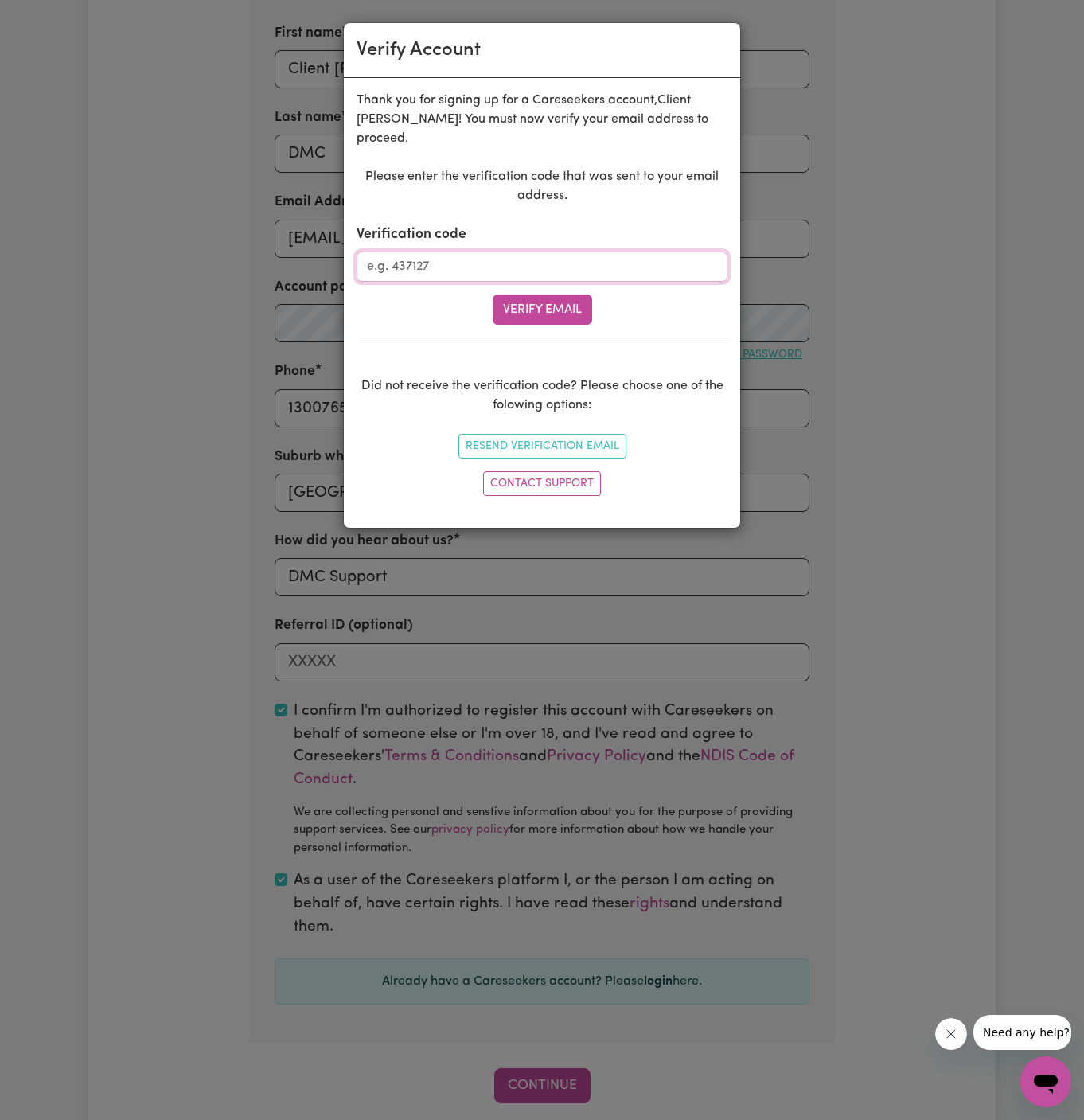
click at [573, 253] on input "Verification code" at bounding box center [542, 266] width 371 height 30
paste input "801033"
type input "801033"
click at [571, 295] on button "Verify Email" at bounding box center [542, 309] width 99 height 30
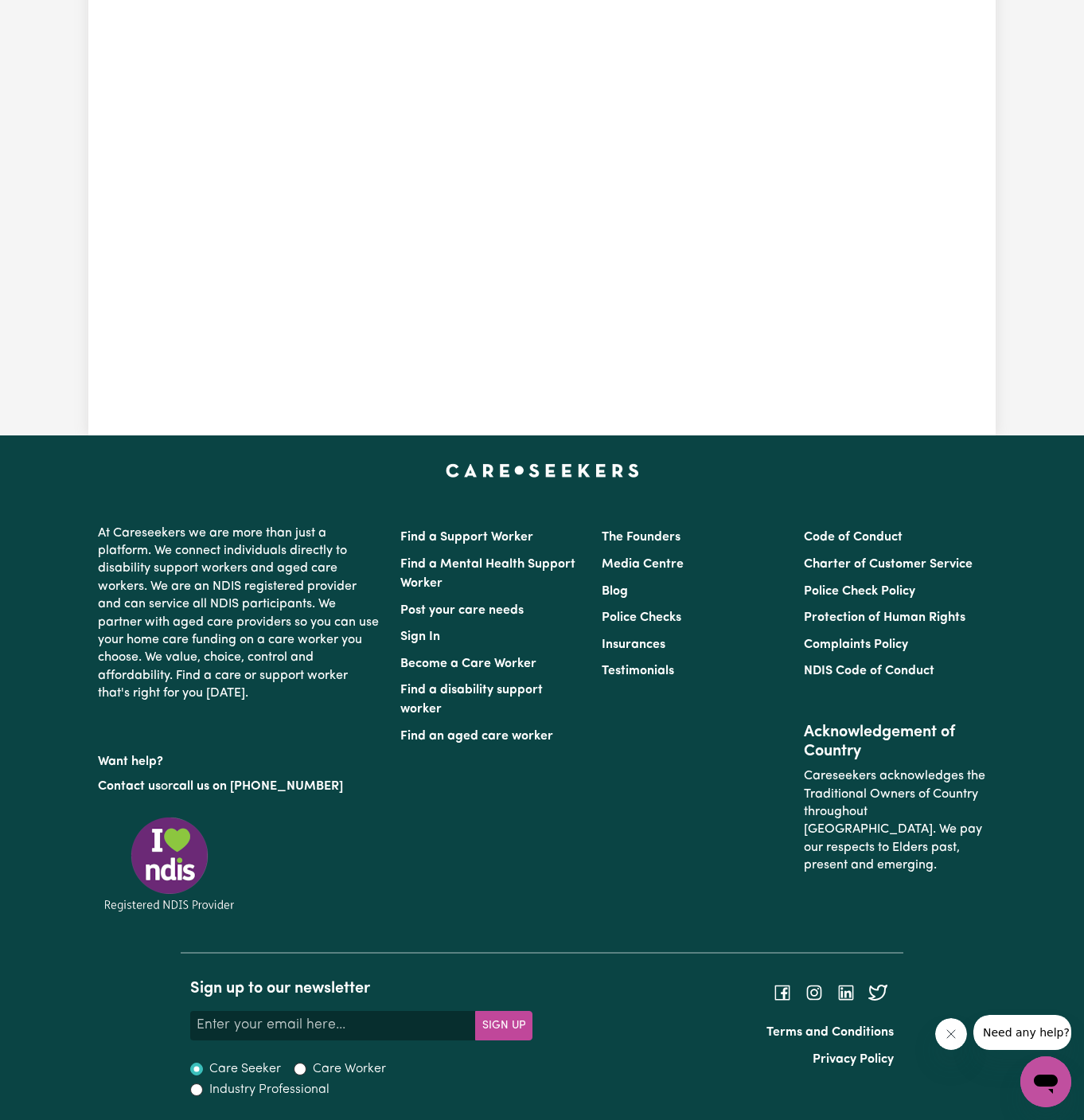
scroll to position [548, 0]
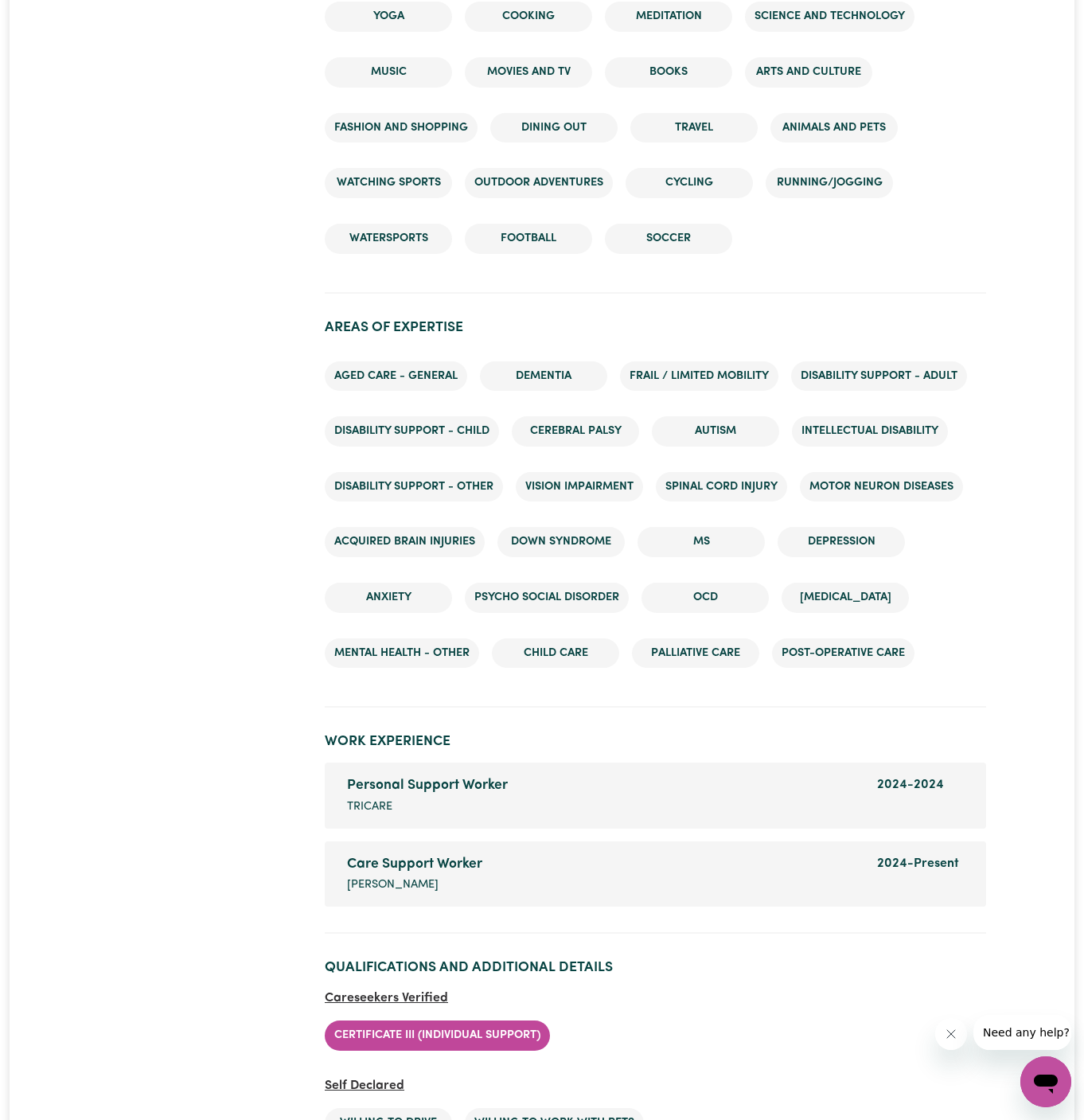
scroll to position [2620, 0]
